Goal: Task Accomplishment & Management: Use online tool/utility

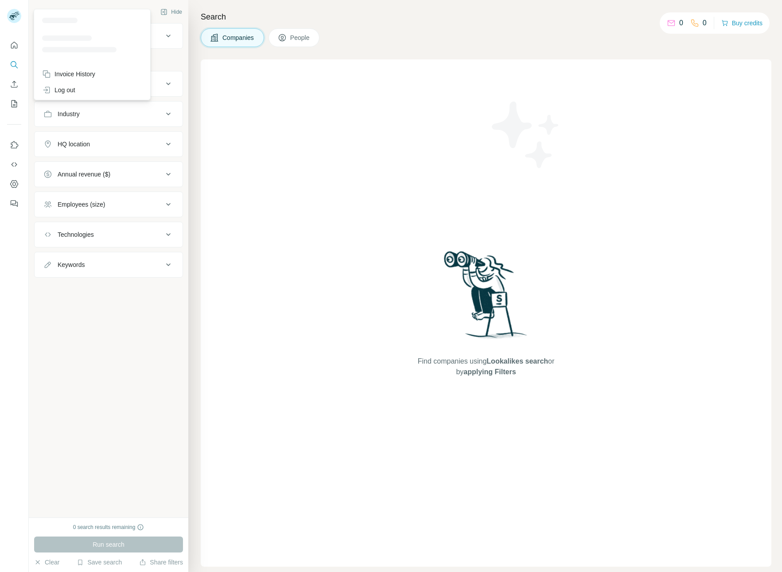
click at [17, 15] on rect at bounding box center [14, 16] width 14 height 14
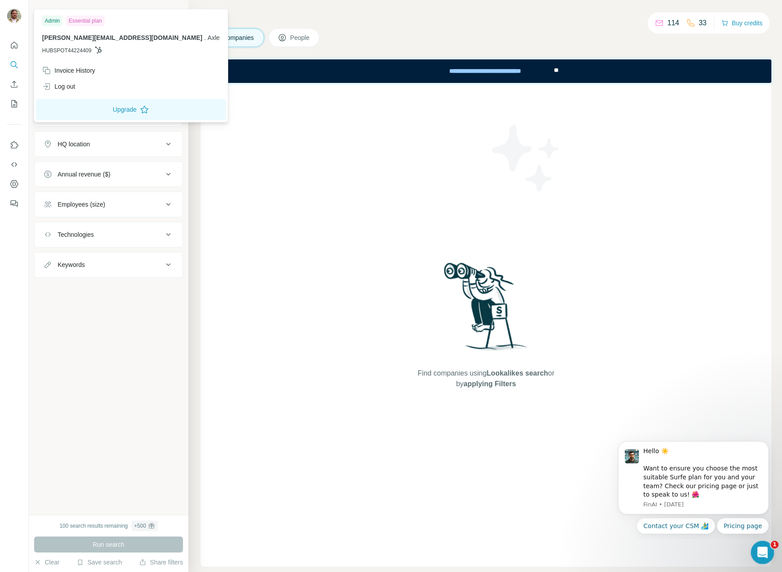
click at [766, 551] on icon "Open Intercom Messenger" at bounding box center [761, 551] width 15 height 15
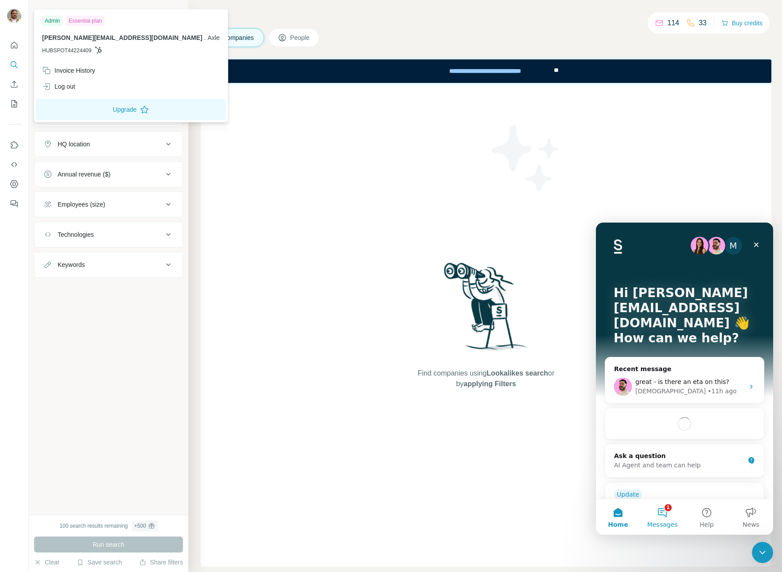
click at [663, 514] on button "1 Messages" at bounding box center [662, 516] width 44 height 35
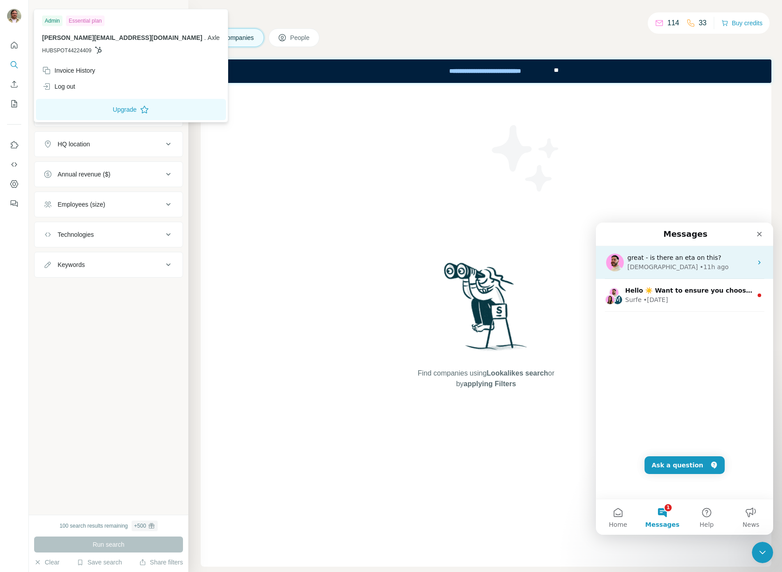
click at [682, 258] on span "great - is there an eta on this?" at bounding box center [675, 257] width 94 height 7
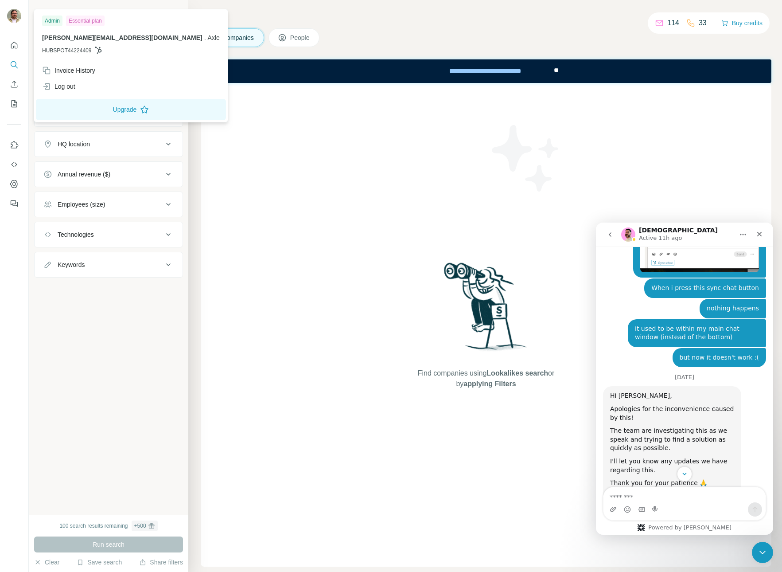
scroll to position [566, 0]
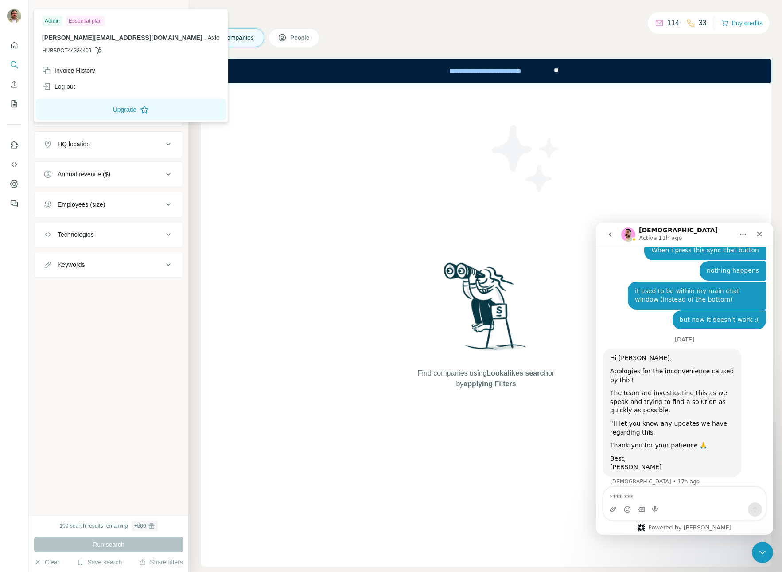
drag, startPoint x: 248, startPoint y: 204, endPoint x: 243, endPoint y: 203, distance: 5.0
click at [247, 204] on div "Find companies using Lookalikes search or by applying Filters" at bounding box center [486, 325] width 571 height 484
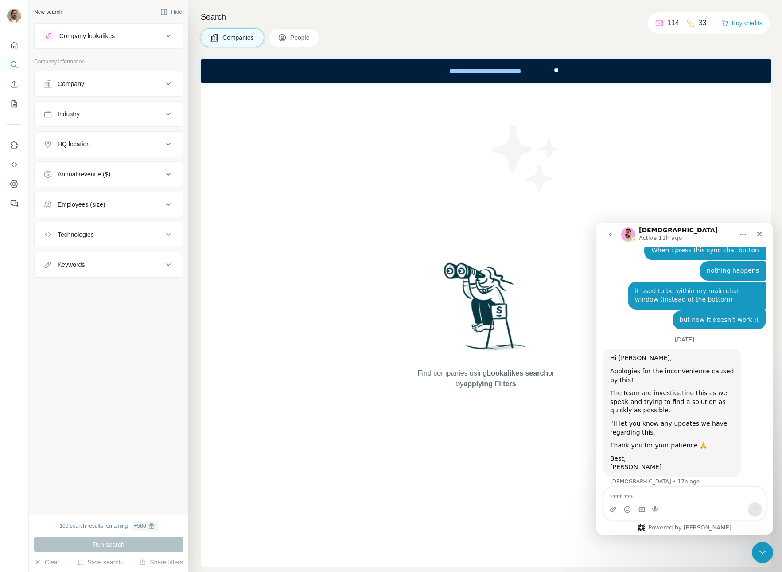
click at [488, 200] on div "Find companies using Lookalikes search or by applying Filters" at bounding box center [486, 325] width 160 height 484
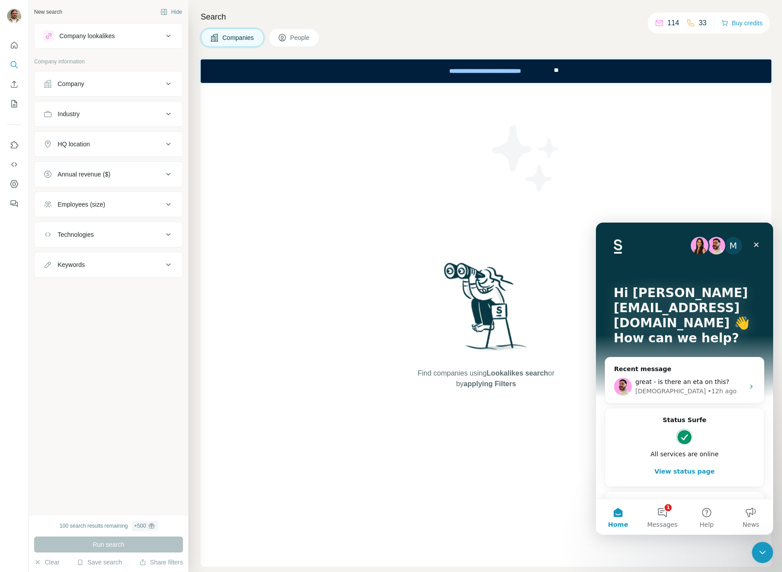
click at [285, 261] on div "Find companies using Lookalikes search or by applying Filters" at bounding box center [486, 325] width 571 height 484
drag, startPoint x: 298, startPoint y: 201, endPoint x: 293, endPoint y: 206, distance: 6.9
click at [298, 201] on div "Find companies using Lookalikes search or by applying Filters" at bounding box center [486, 325] width 571 height 484
